Goal: Transaction & Acquisition: Purchase product/service

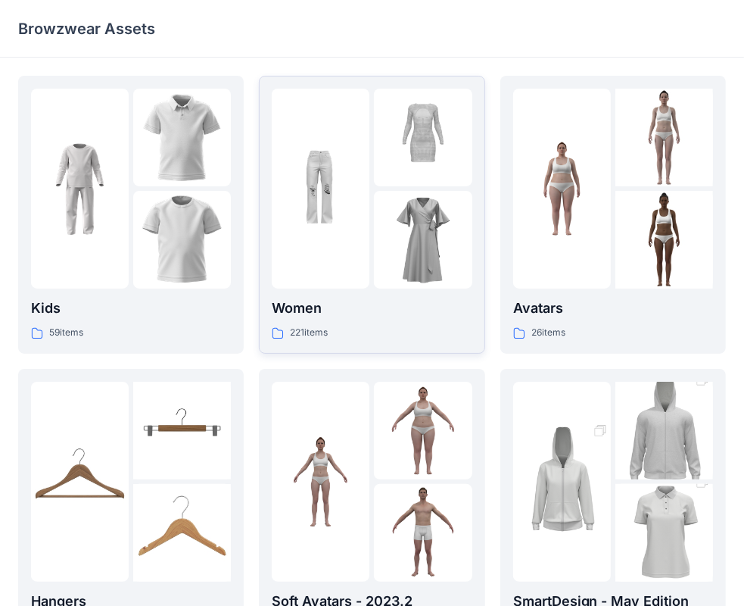
click at [319, 294] on div "Women 221 items" at bounding box center [372, 215] width 200 height 252
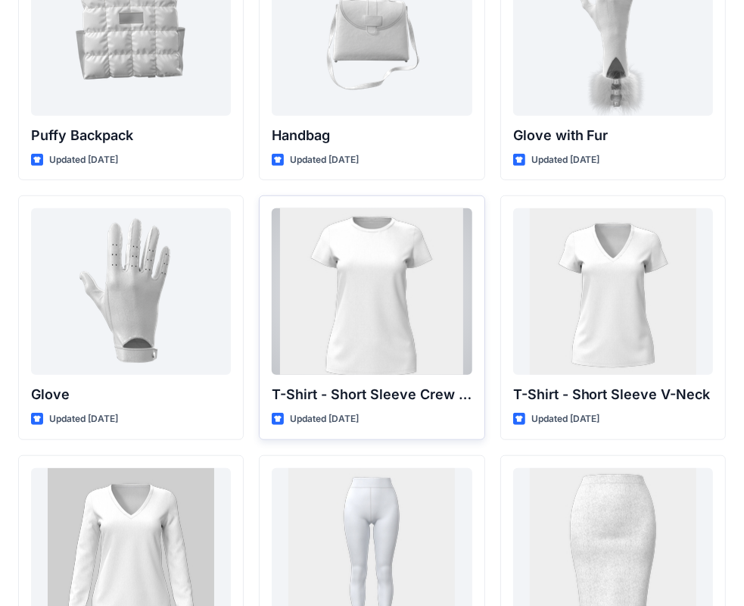
scroll to position [11831, 0]
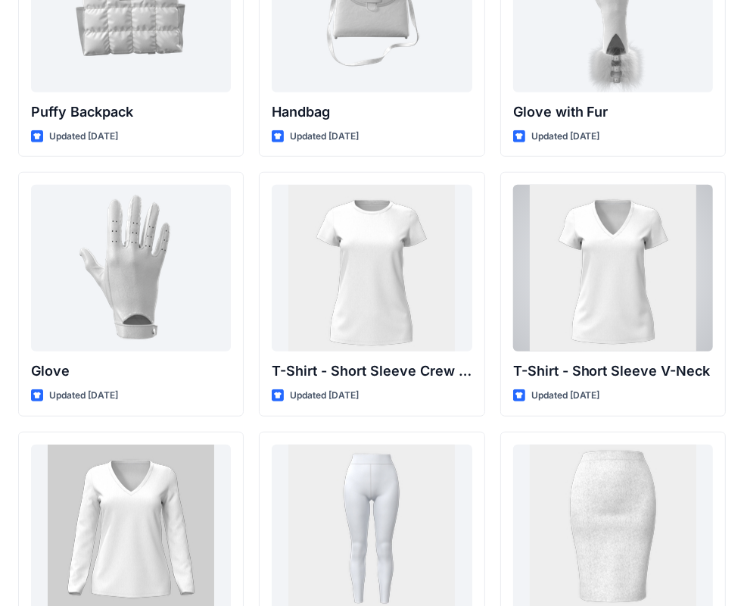
click at [586, 248] on div at bounding box center [613, 268] width 200 height 167
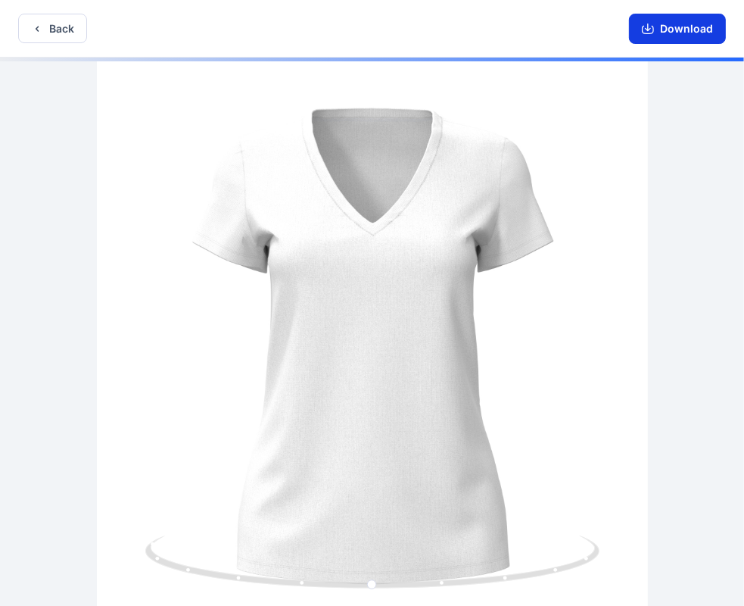
click at [651, 30] on icon "button" at bounding box center [648, 29] width 12 height 12
